Goal: Transaction & Acquisition: Subscribe to service/newsletter

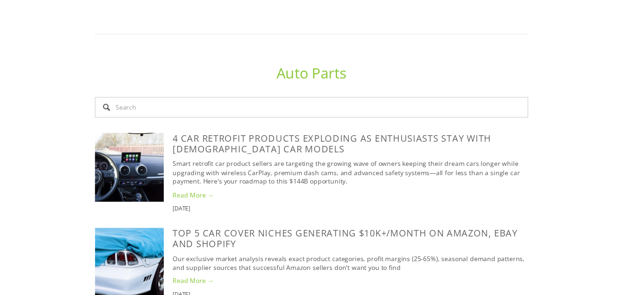
scroll to position [561, 0]
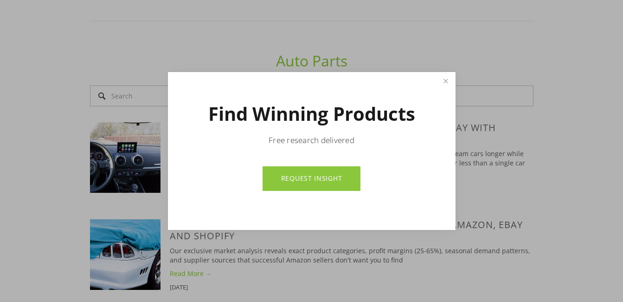
click at [320, 183] on link "REQUEST INSIGHT" at bounding box center [312, 178] width 98 height 25
click at [443, 77] on link "Close" at bounding box center [446, 81] width 16 height 16
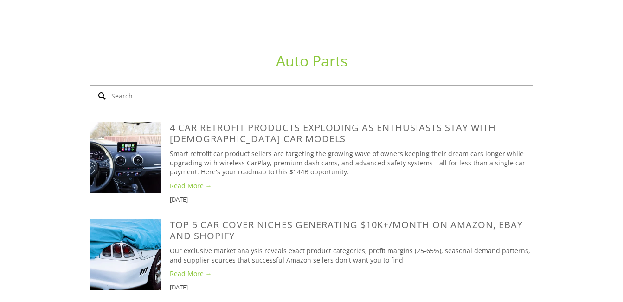
click at [297, 85] on input "Search" at bounding box center [312, 95] width 444 height 21
type input "c"
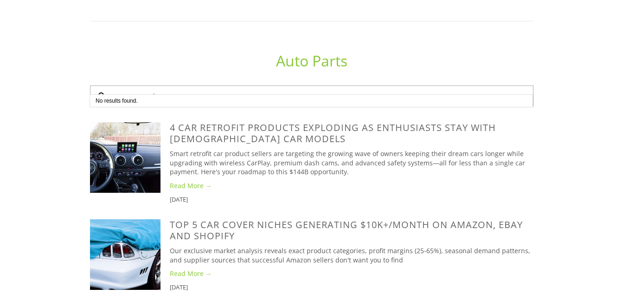
type input "cars accessories"
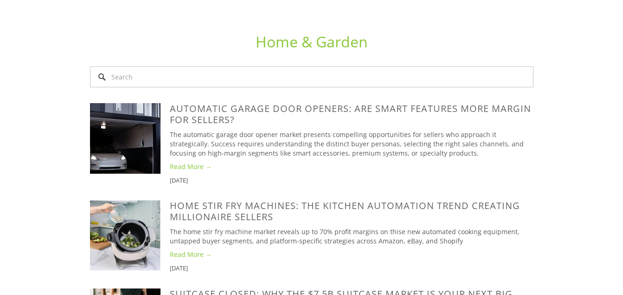
scroll to position [1818, 0]
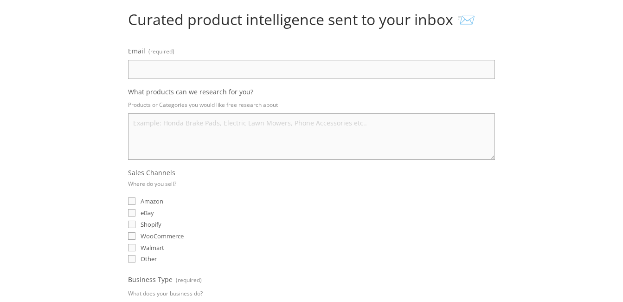
scroll to position [105, 0]
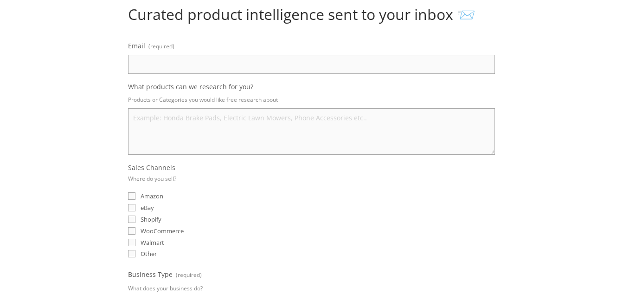
click at [137, 205] on label "eBay" at bounding box center [141, 207] width 26 height 8
click at [135, 205] on input "eBay" at bounding box center [131, 207] width 7 height 7
checkbox input "true"
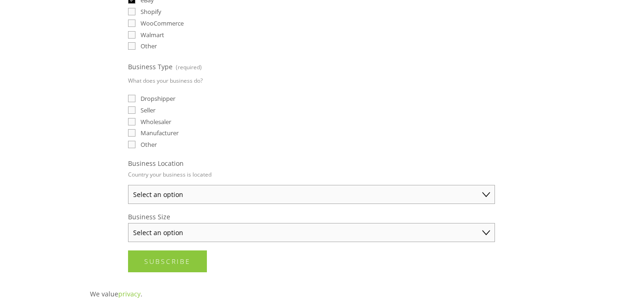
scroll to position [314, 0]
click at [133, 96] on input "Dropshipper" at bounding box center [131, 96] width 7 height 7
checkbox input "true"
click at [350, 192] on select "Select an option Australia United States United Kingdom China Japan Germany Can…" at bounding box center [311, 192] width 367 height 19
select select "United Kingdom"
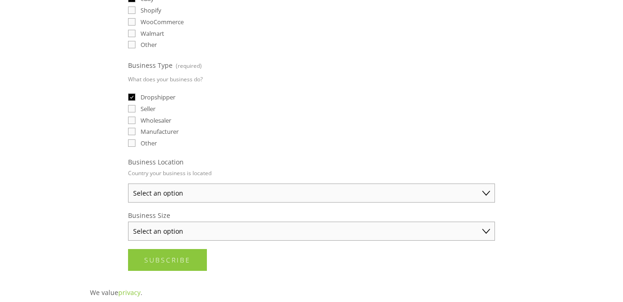
click at [128, 183] on select "Select an option Australia United States United Kingdom China Japan Germany Can…" at bounding box center [311, 192] width 367 height 19
click at [348, 223] on select "Select an option Solo Merchant (under $50K annual sales) Small Business ($50K -…" at bounding box center [311, 230] width 367 height 19
select select "Solo Merchant (under $50K annual sales)"
click at [128, 221] on select "Select an option Solo Merchant (under $50K annual sales) Small Business ($50K -…" at bounding box center [311, 230] width 367 height 19
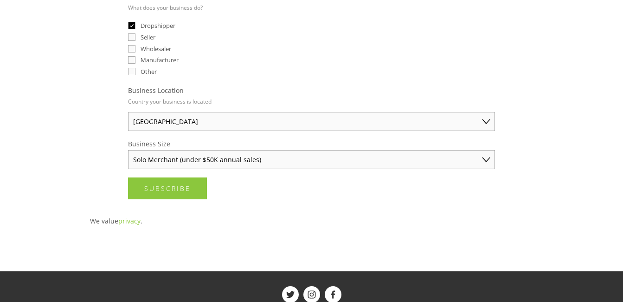
scroll to position [388, 0]
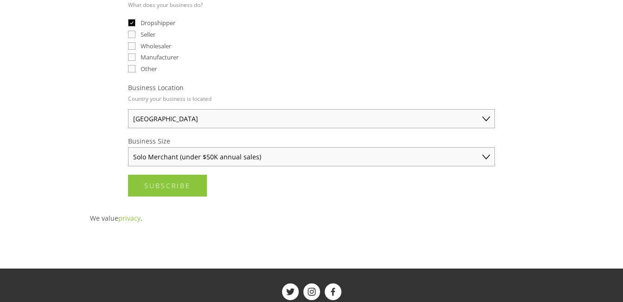
click at [477, 154] on select "Solo Merchant (under $50K annual sales) Small Business ($50K - $250K annual sal…" at bounding box center [311, 156] width 367 height 19
click at [595, 110] on div "About Categories Auto Parts Electronics Fashion Home & Garden" at bounding box center [311, 30] width 623 height 789
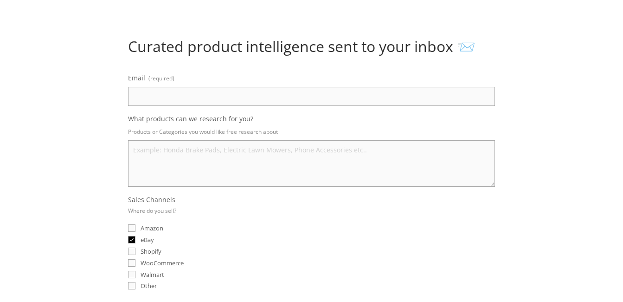
scroll to position [78, 0]
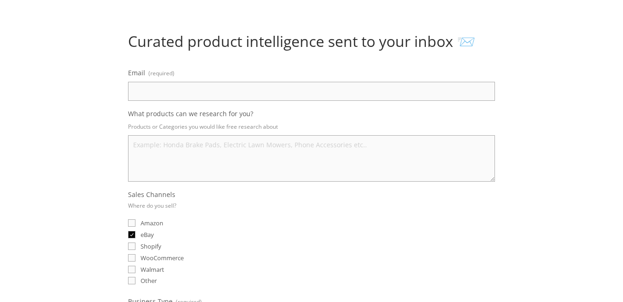
click at [261, 84] on input "Email (required)" at bounding box center [311, 91] width 367 height 19
click at [168, 90] on input "crazyzxy402@gmail.com" at bounding box center [311, 91] width 367 height 19
type input "crazyxyz252008@gmail.com"
click at [262, 144] on textarea "What products can we research for you?" at bounding box center [311, 158] width 367 height 46
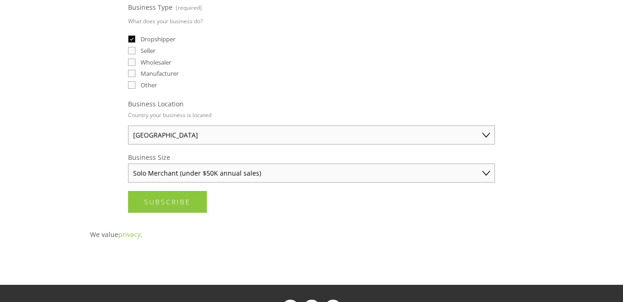
scroll to position [376, 0]
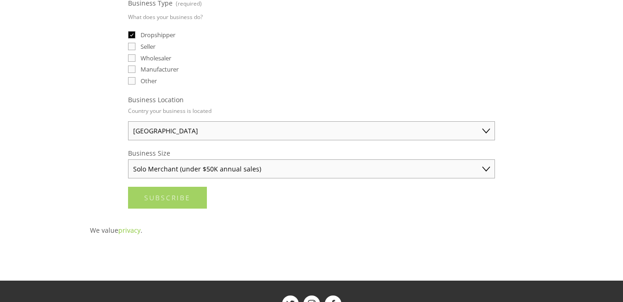
type textarea "all catogries"
click at [183, 200] on span "Subscribe" at bounding box center [167, 197] width 46 height 9
click at [183, 200] on span "Submitting" at bounding box center [169, 197] width 51 height 9
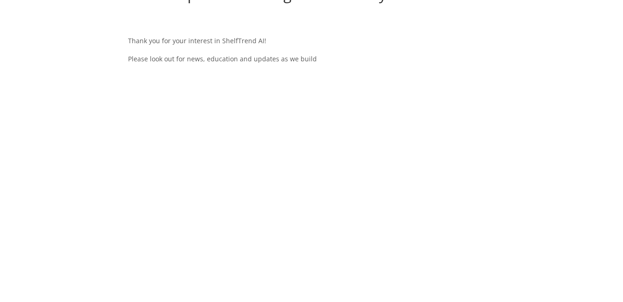
scroll to position [0, 0]
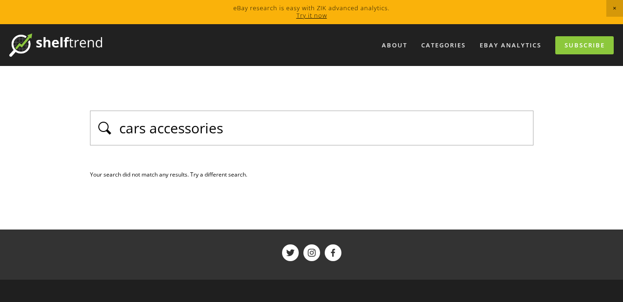
click at [429, 134] on input "cars accessories" at bounding box center [323, 128] width 410 height 20
click at [101, 149] on div "cars accessories Your search did not match any results. Try a different search.…" at bounding box center [312, 145] width 444 height 70
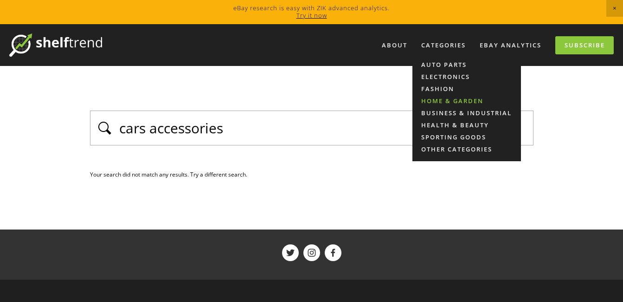
click at [447, 100] on link "Home & Garden" at bounding box center [466, 101] width 109 height 12
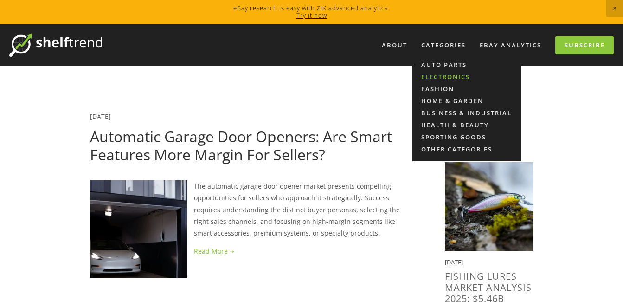
click at [438, 71] on link "Electronics" at bounding box center [466, 77] width 109 height 12
